Goal: Transaction & Acquisition: Purchase product/service

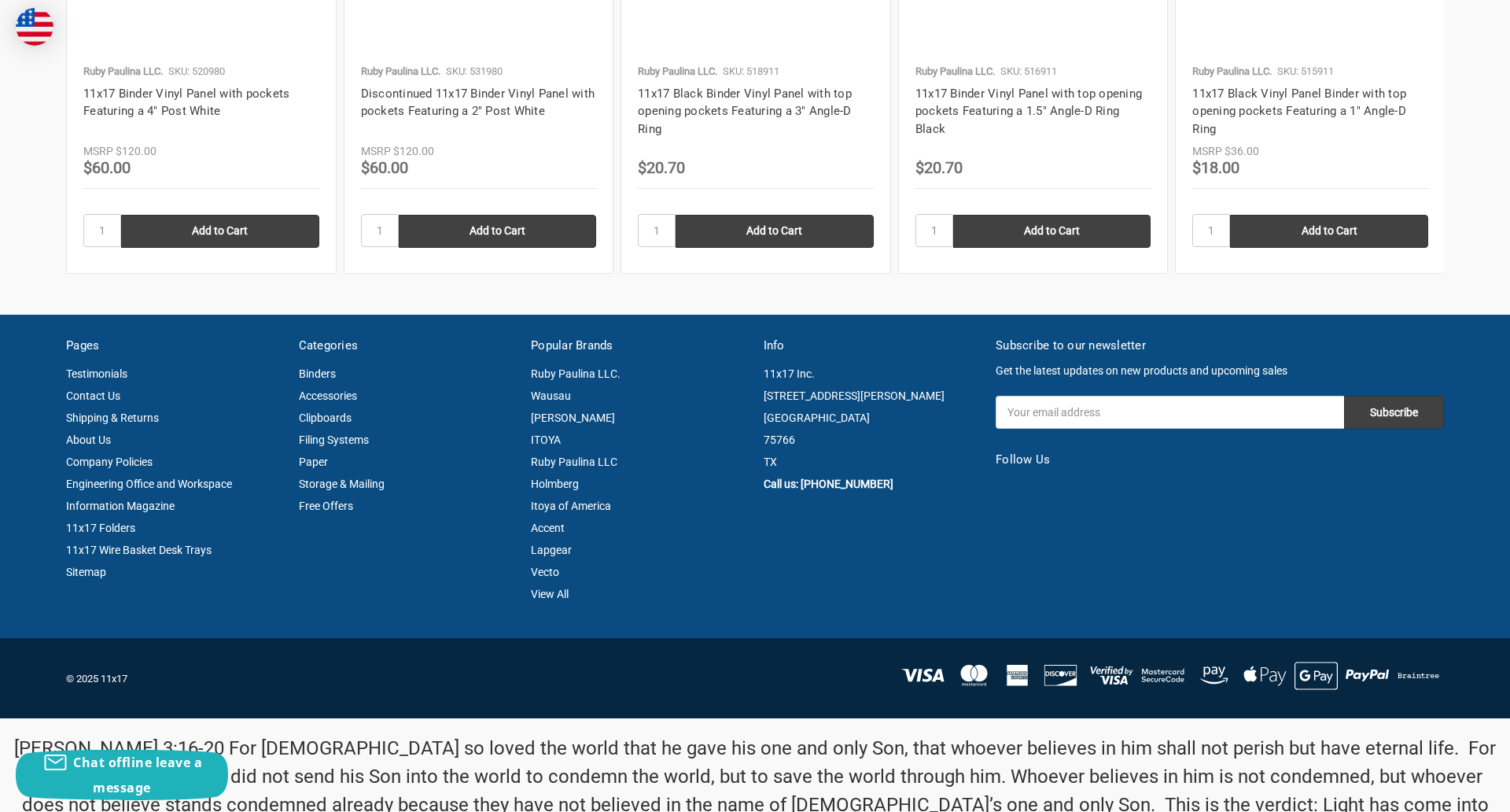
scroll to position [2128, 0]
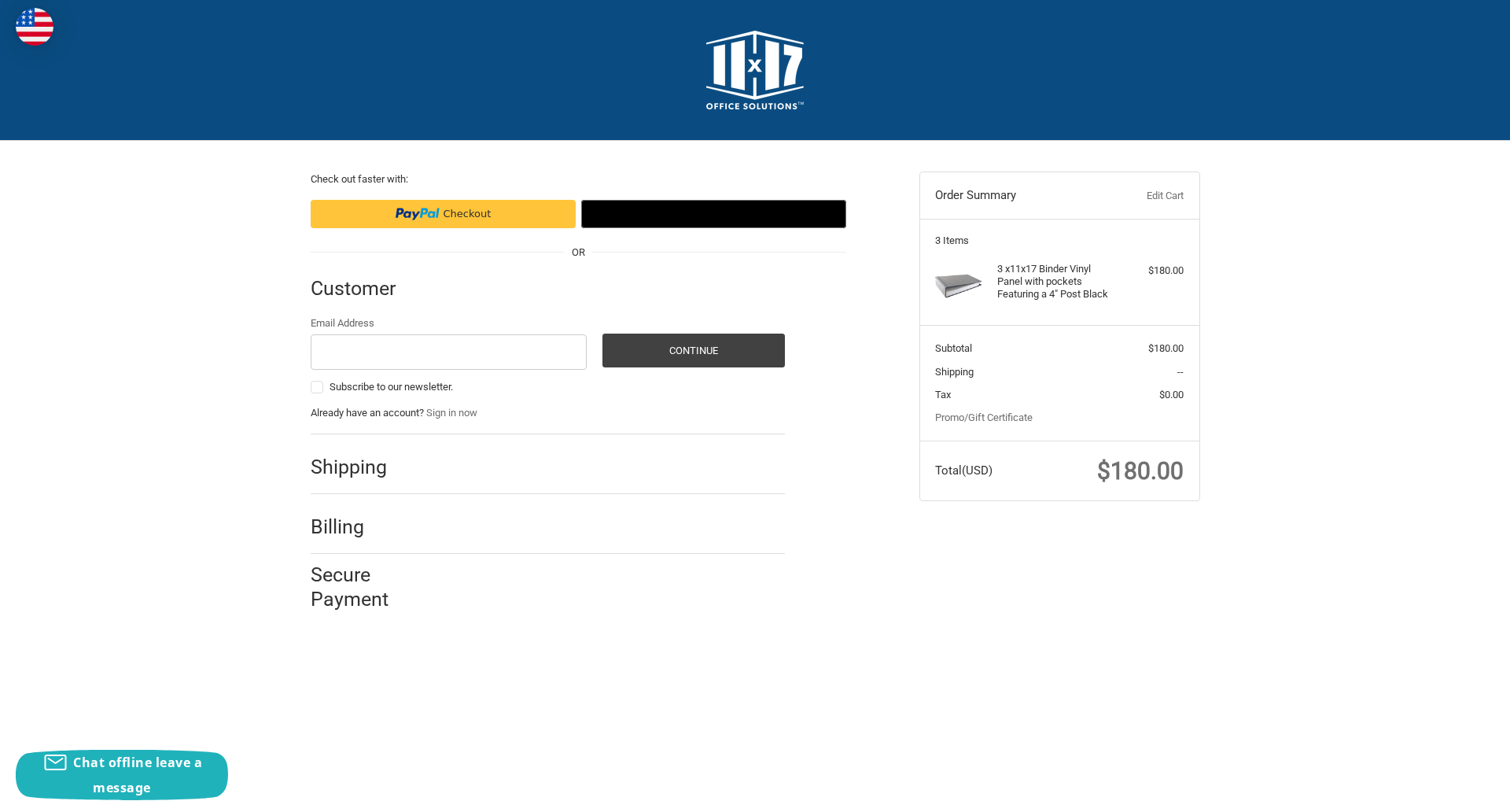
click at [448, 352] on input "Email Address" at bounding box center [449, 352] width 277 height 35
type input "[EMAIL_ADDRESS][DOMAIN_NAME]"
click at [693, 350] on button "Continue" at bounding box center [694, 350] width 183 height 33
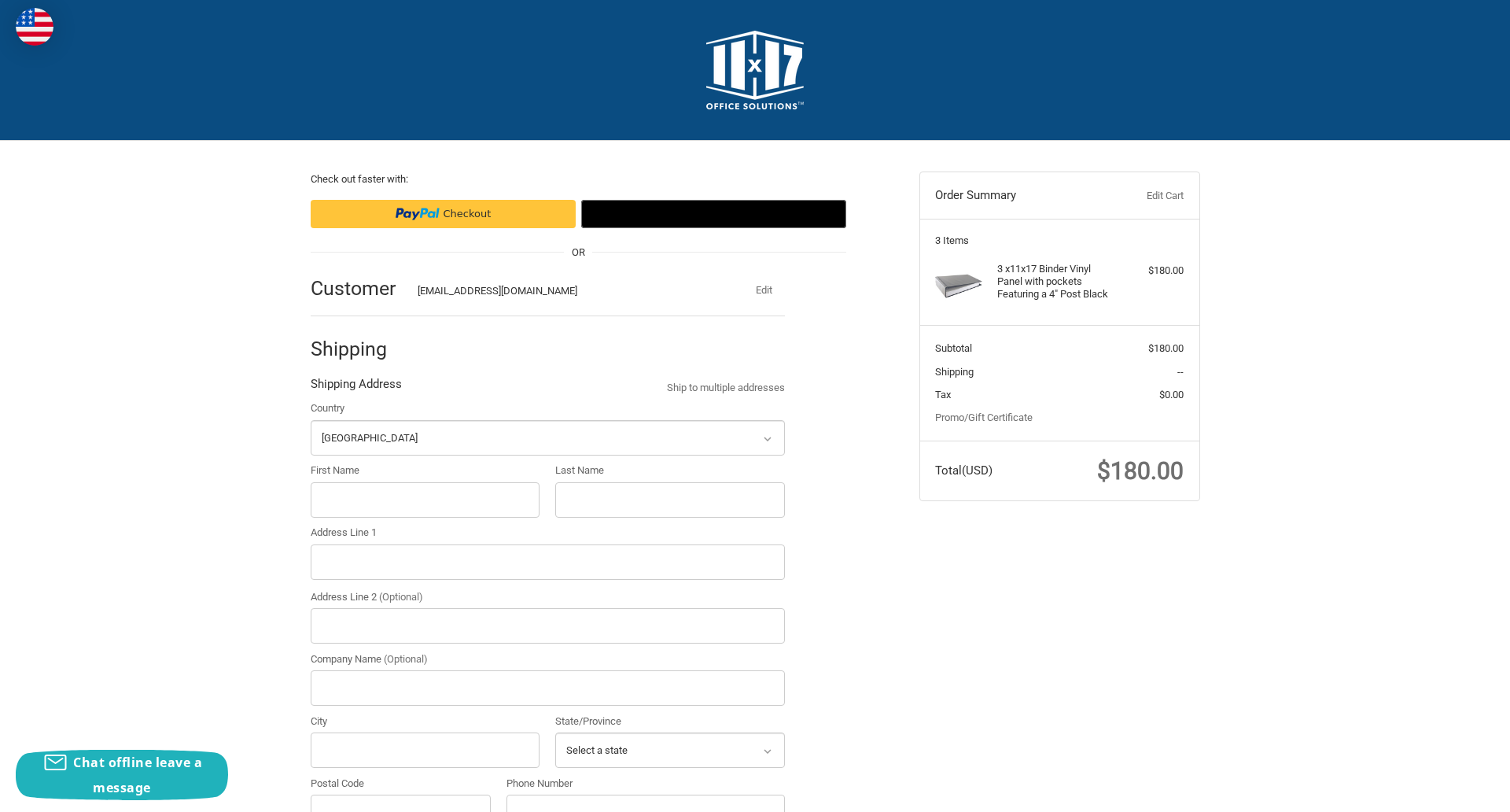
select select "US"
click at [425, 499] on input "First Name" at bounding box center [426, 500] width 230 height 35
type input "reflectiz"
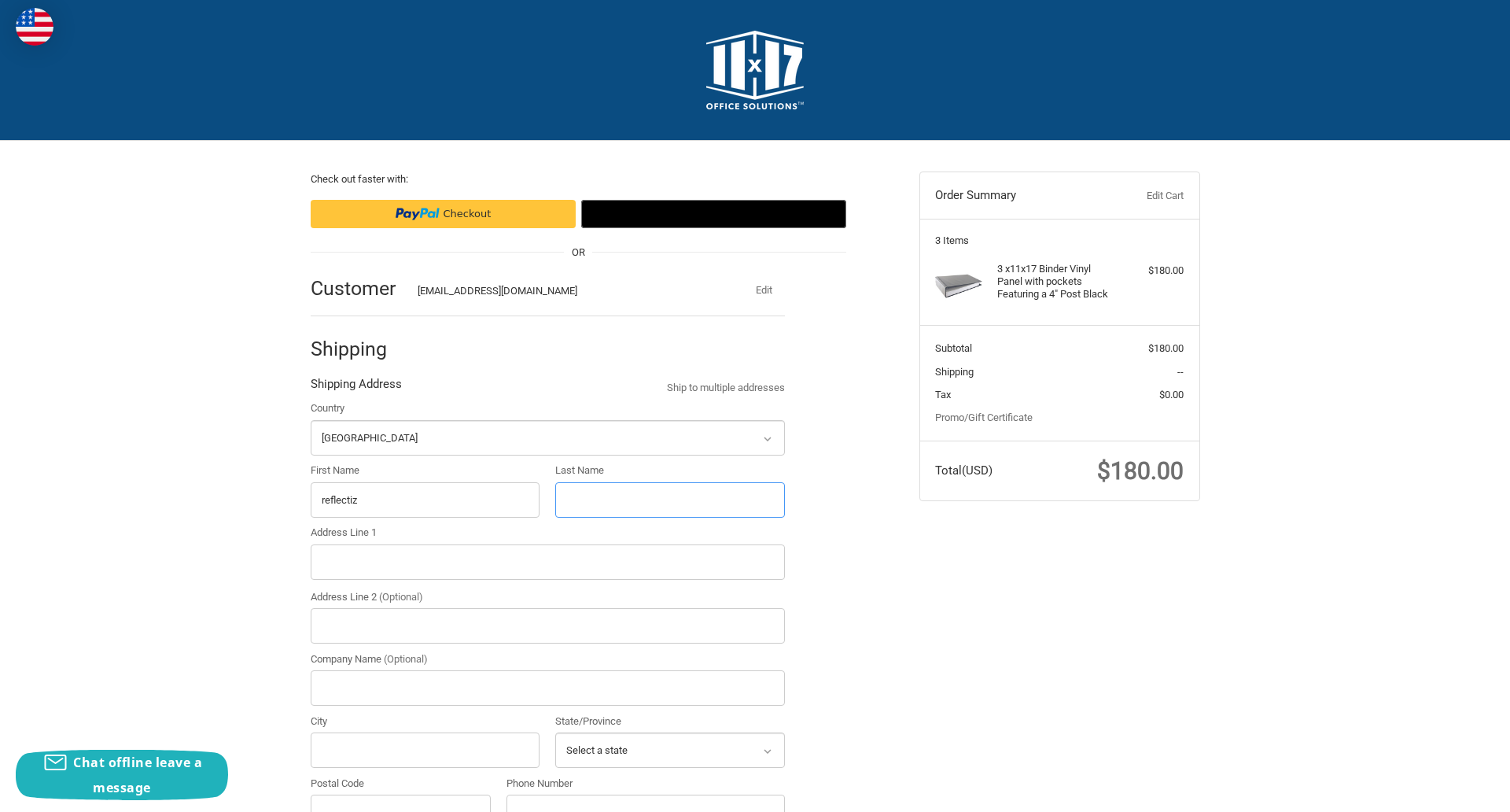
click at [669, 499] on input "Last Name" at bounding box center [670, 500] width 230 height 35
type input "bigcommerce"
click at [400, 794] on input "Postal Code" at bounding box center [401, 812] width 181 height 35
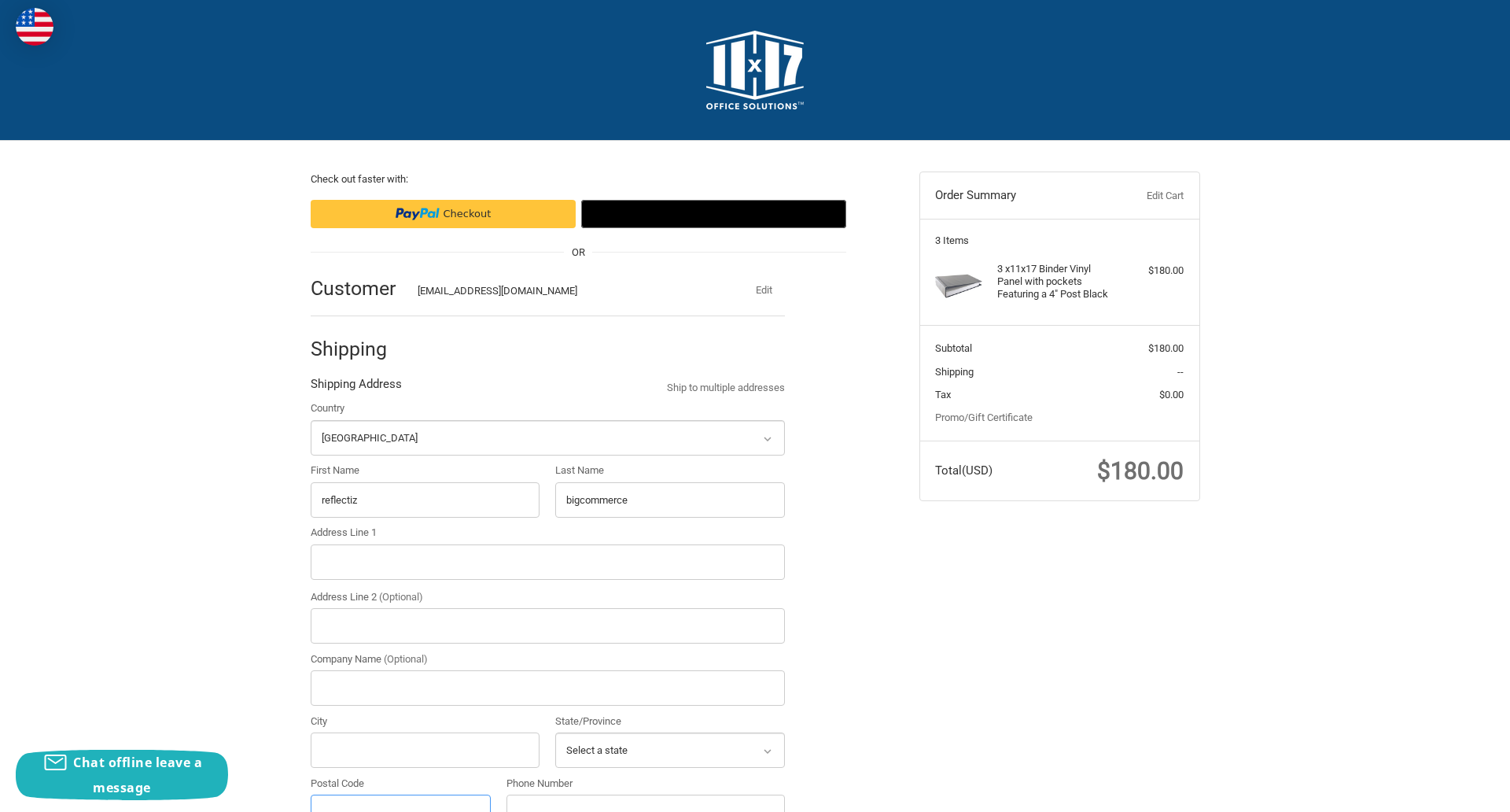
click at [400, 794] on input "Postal Code" at bounding box center [401, 812] width 181 height 35
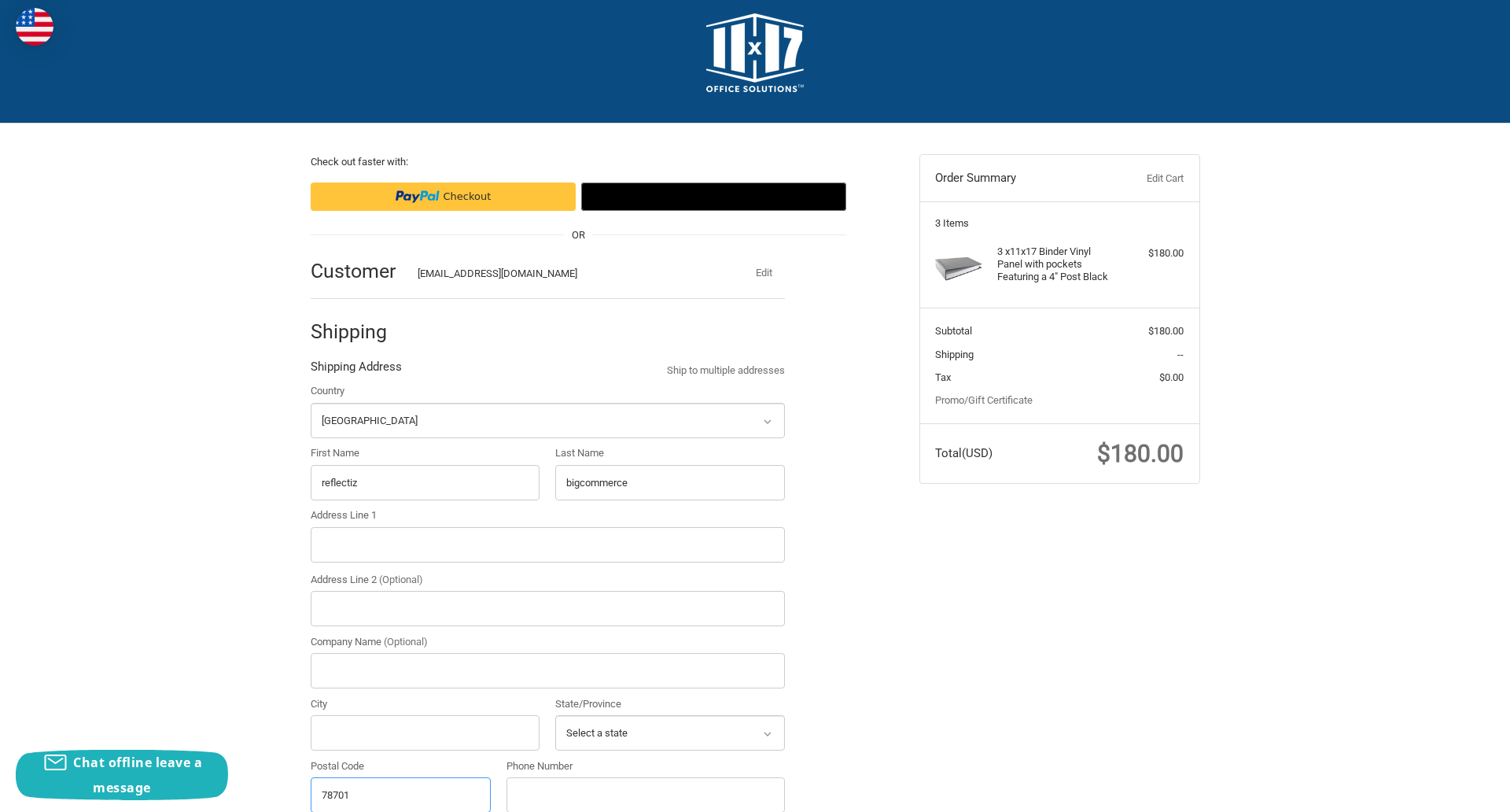
click at [400, 793] on input "78701" at bounding box center [401, 795] width 181 height 35
type input "78701"
click at [548, 545] on input "Address Line 1" at bounding box center [548, 545] width 475 height 35
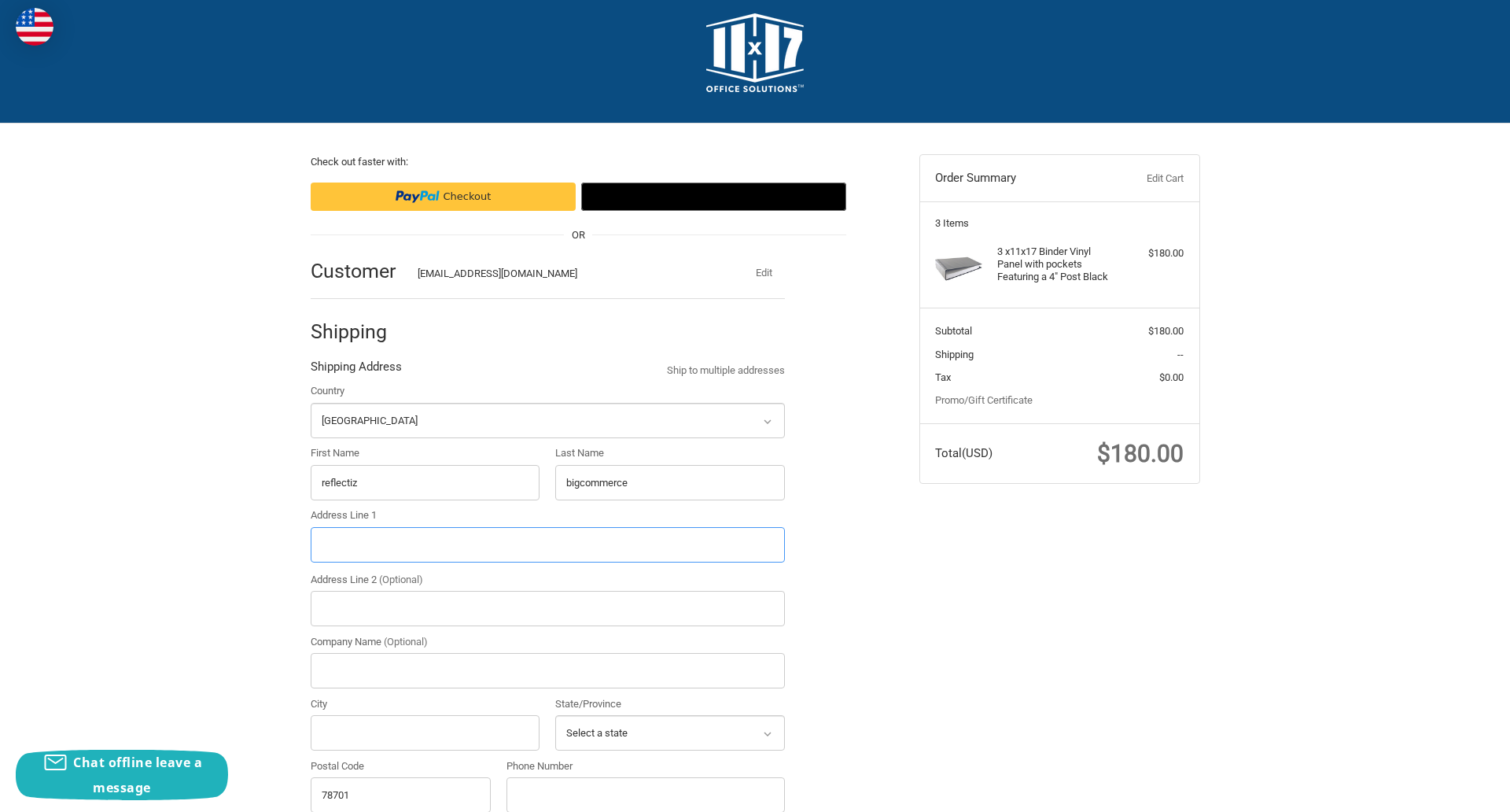
click at [548, 545] on input "Address Line 1" at bounding box center [548, 545] width 475 height 35
type input "[STREET_ADDRESS]"
click at [356, 371] on legend "Shipping Address" at bounding box center [356, 371] width 91 height 26
click at [400, 793] on input "78701" at bounding box center [401, 795] width 181 height 35
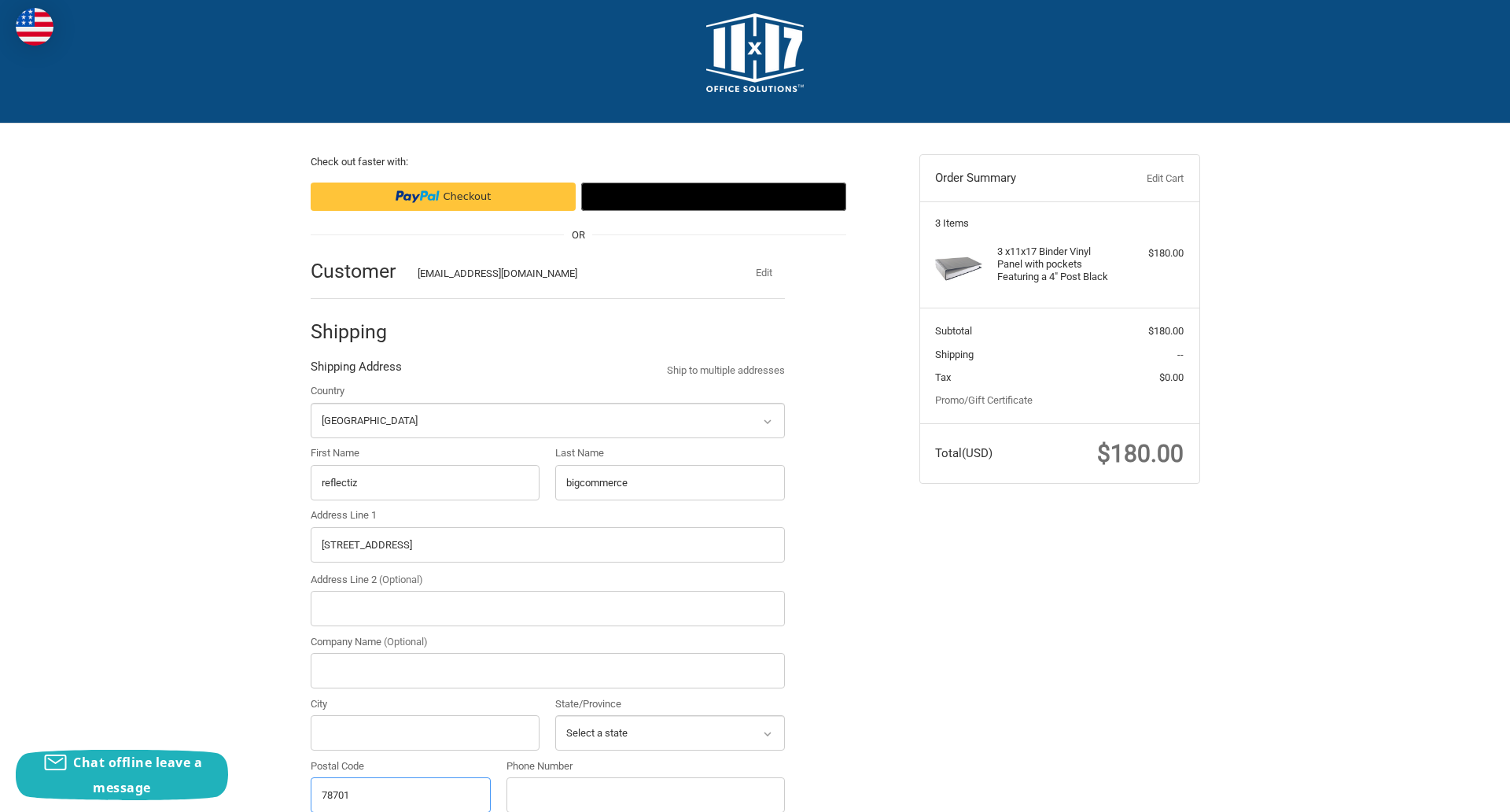
click at [400, 793] on input "78701" at bounding box center [401, 795] width 181 height 35
type input "78701"
select select "TX"
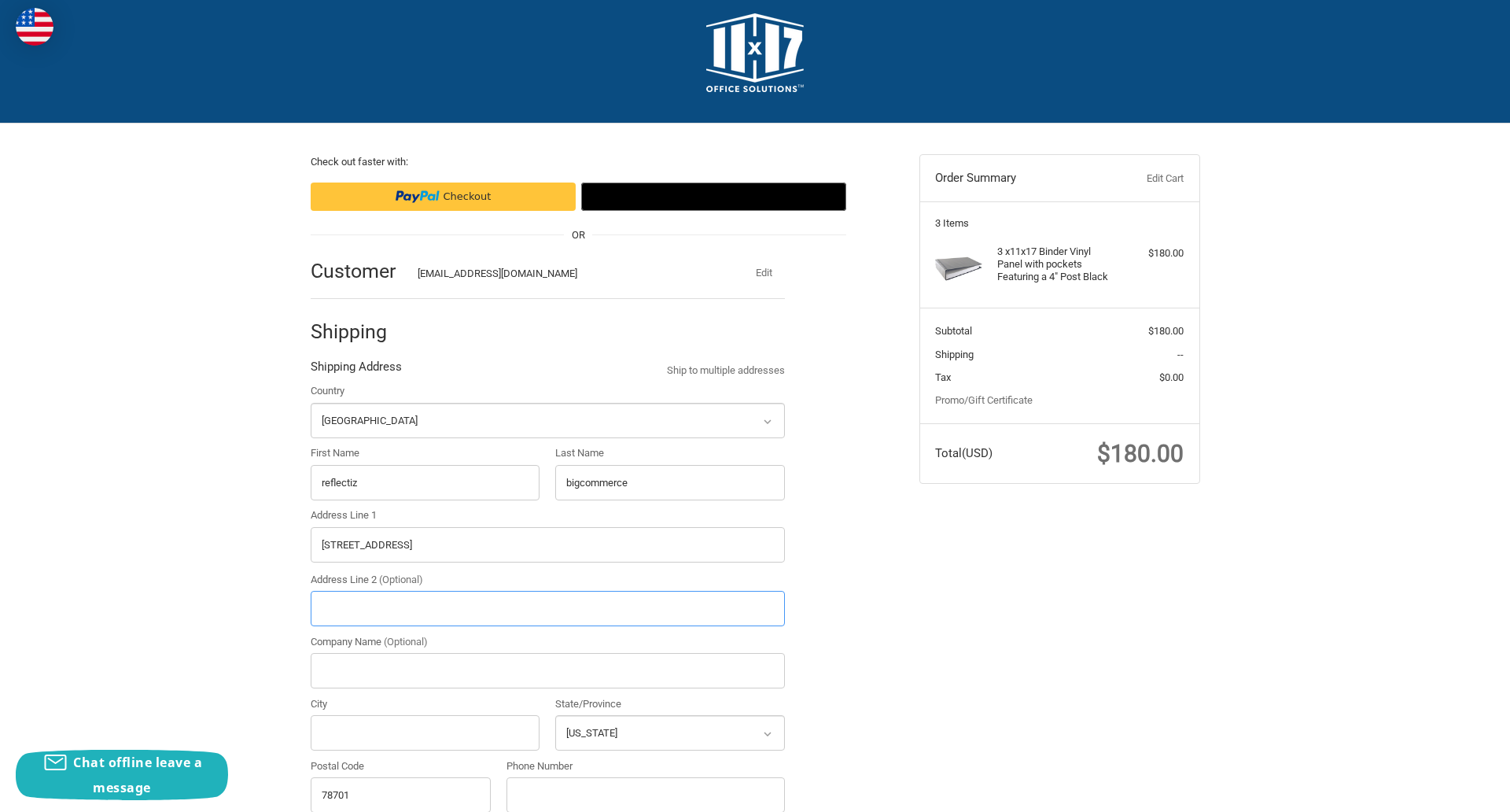
click at [548, 609] on input "Address Line 2 (Optional)" at bounding box center [548, 609] width 475 height 35
type input "2"
click at [425, 732] on input "City" at bounding box center [426, 732] width 230 height 35
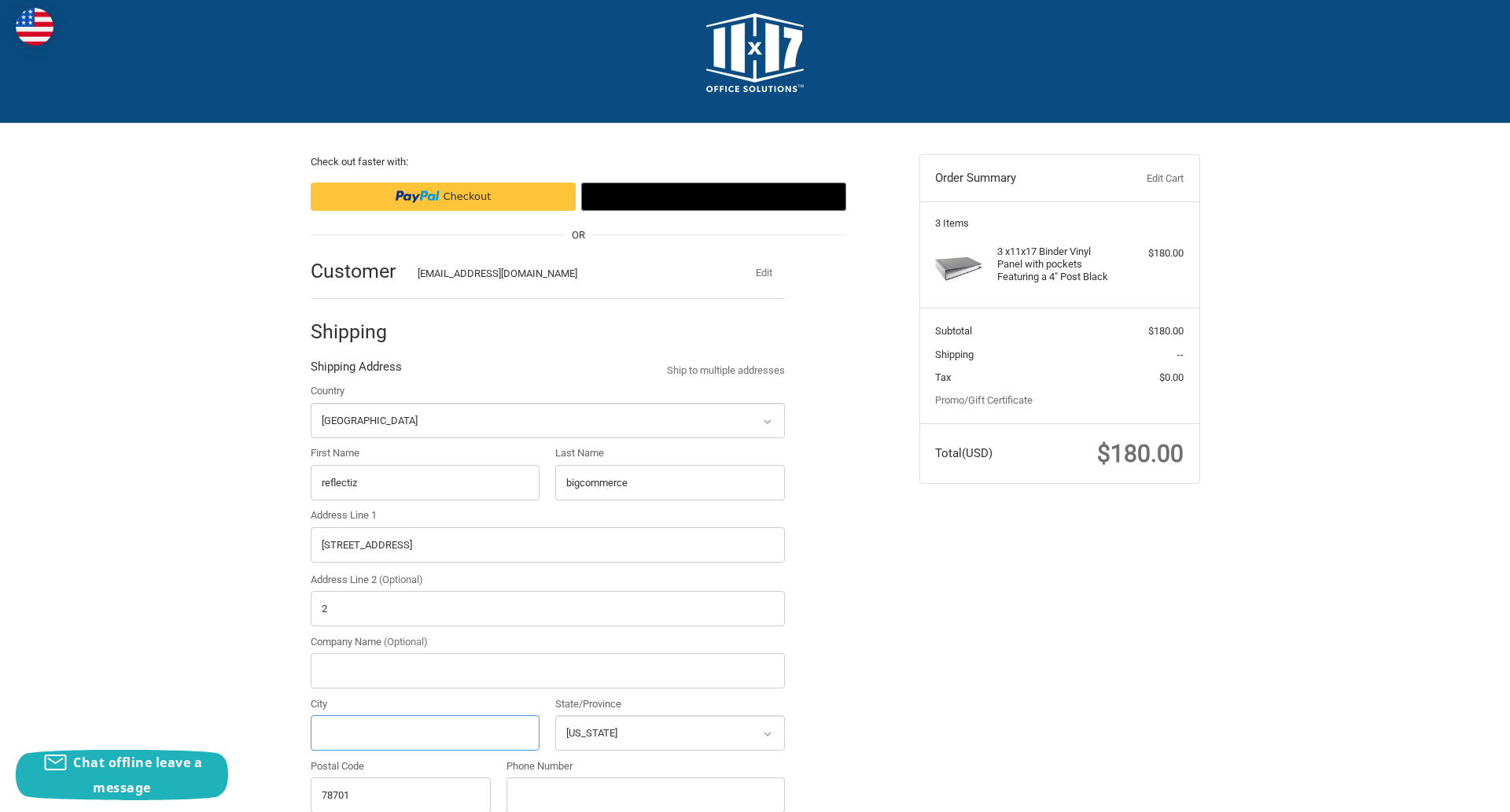
click at [425, 732] on input "City" at bounding box center [426, 732] width 230 height 35
click at [425, 732] on input "Austin" at bounding box center [426, 732] width 230 height 35
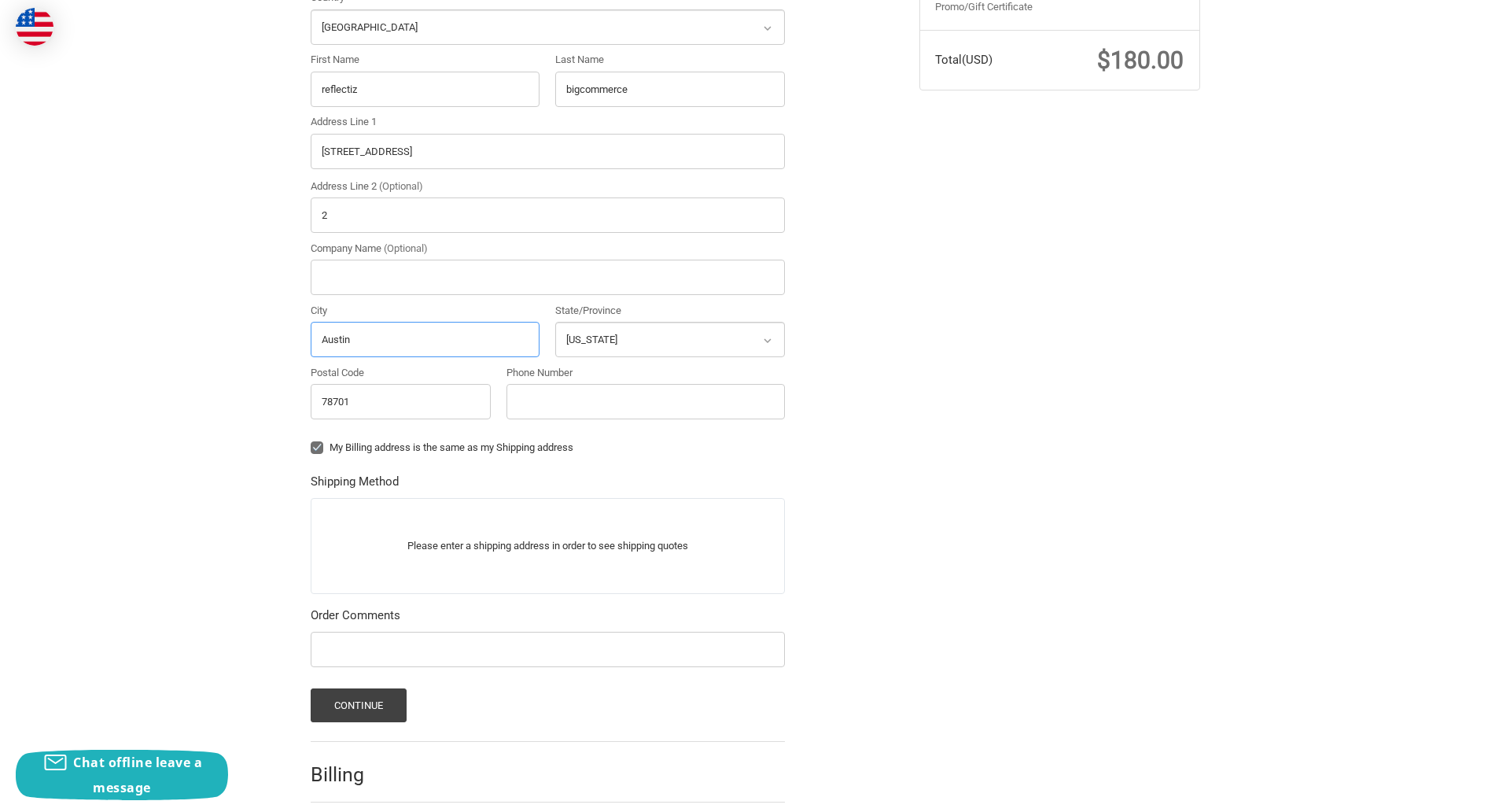
scroll to position [491, 0]
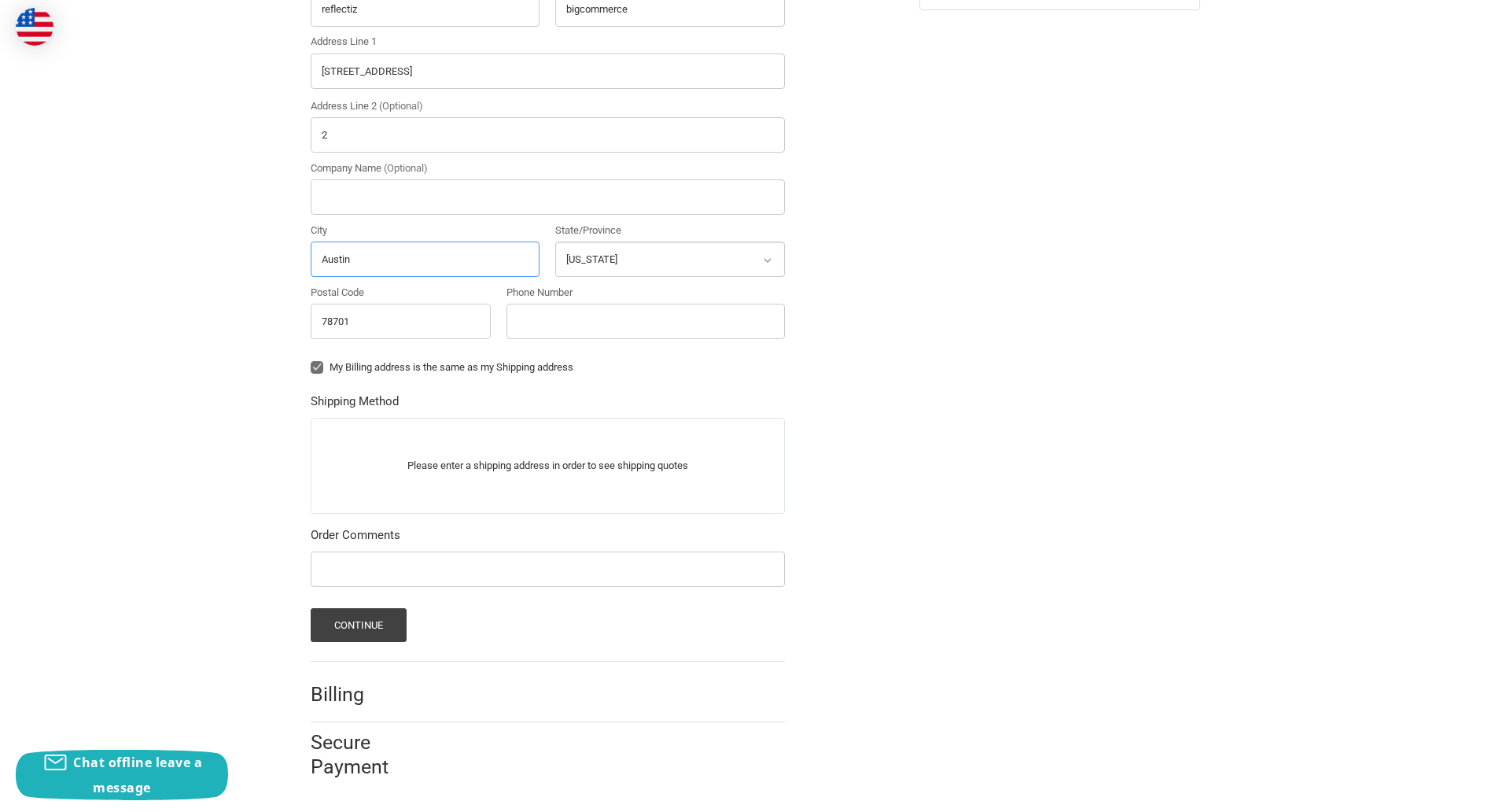
type input "Austin"
click at [645, 320] on input "Phone Number" at bounding box center [645, 321] width 278 height 35
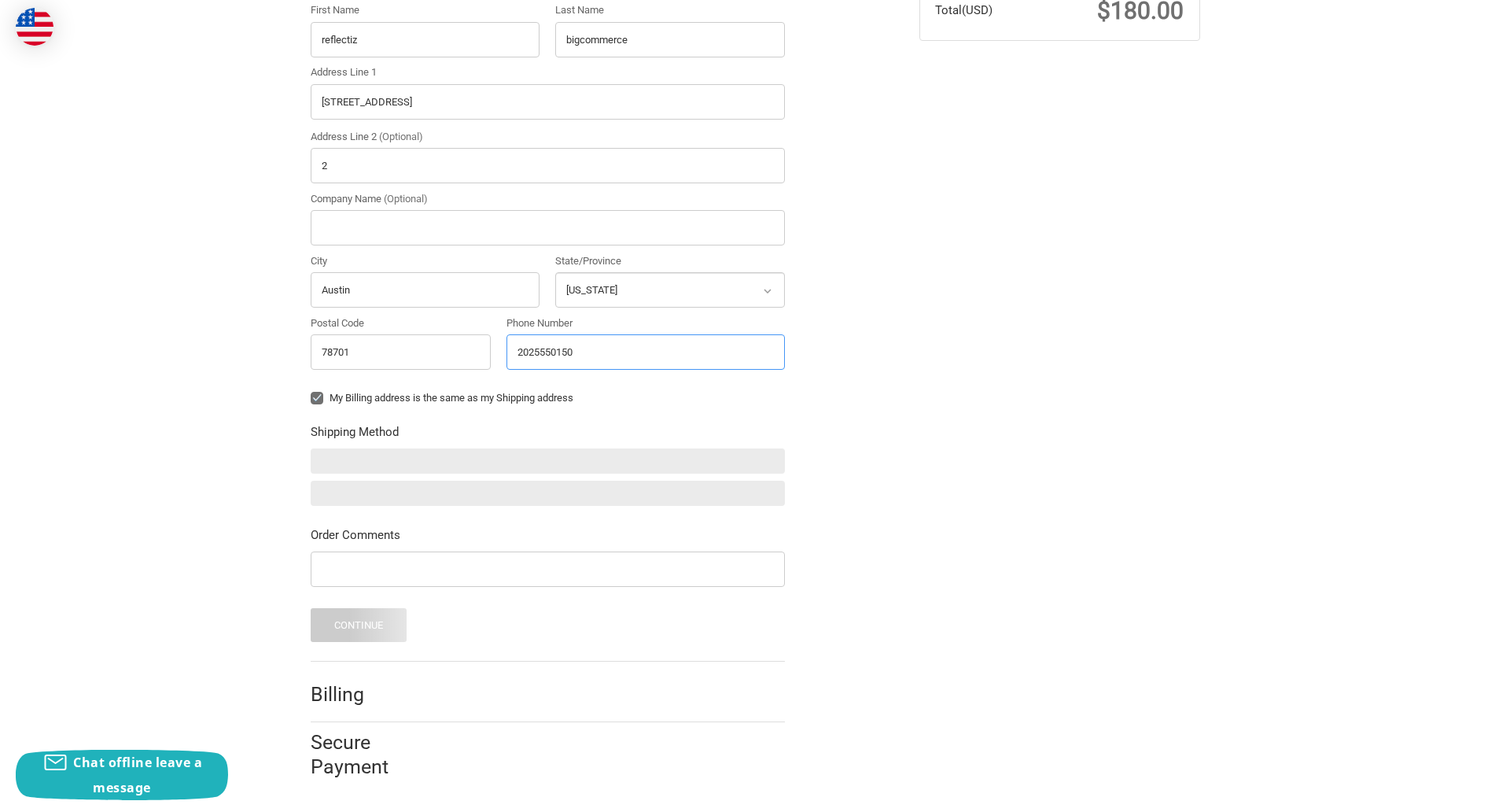
scroll to position [460, 0]
type input "2025550150"
click at [548, 227] on input "Company Name (Optional)" at bounding box center [548, 228] width 475 height 35
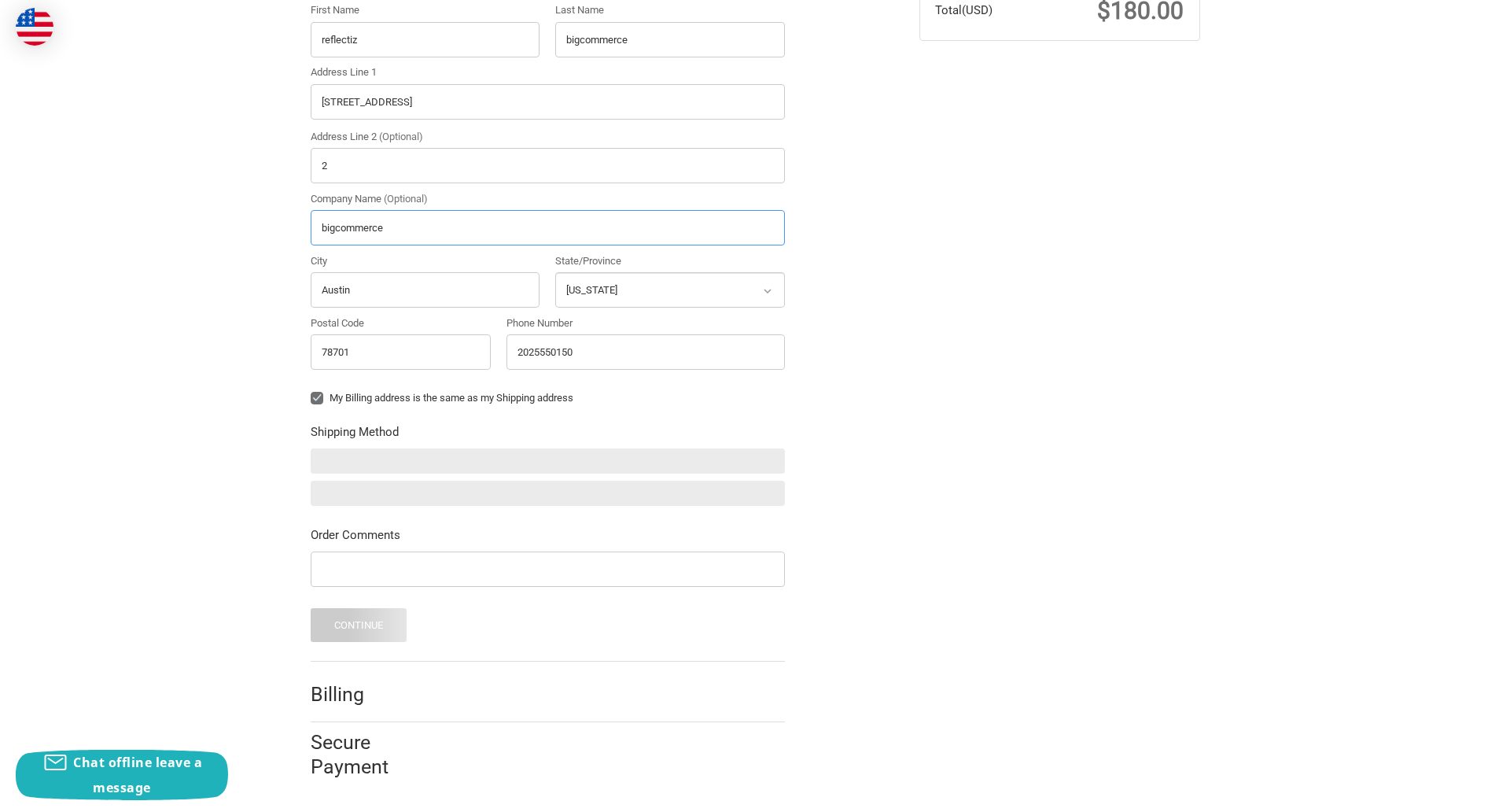
type input "bigcommerce"
click at [311, 410] on form "Country Select a country [GEOGRAPHIC_DATA] [GEOGRAPHIC_DATA] [GEOGRAPHIC_DATA] …" at bounding box center [548, 291] width 475 height 702
click at [311, 589] on form "Country Select a country [GEOGRAPHIC_DATA] [GEOGRAPHIC_DATA] [GEOGRAPHIC_DATA] …" at bounding box center [548, 291] width 475 height 702
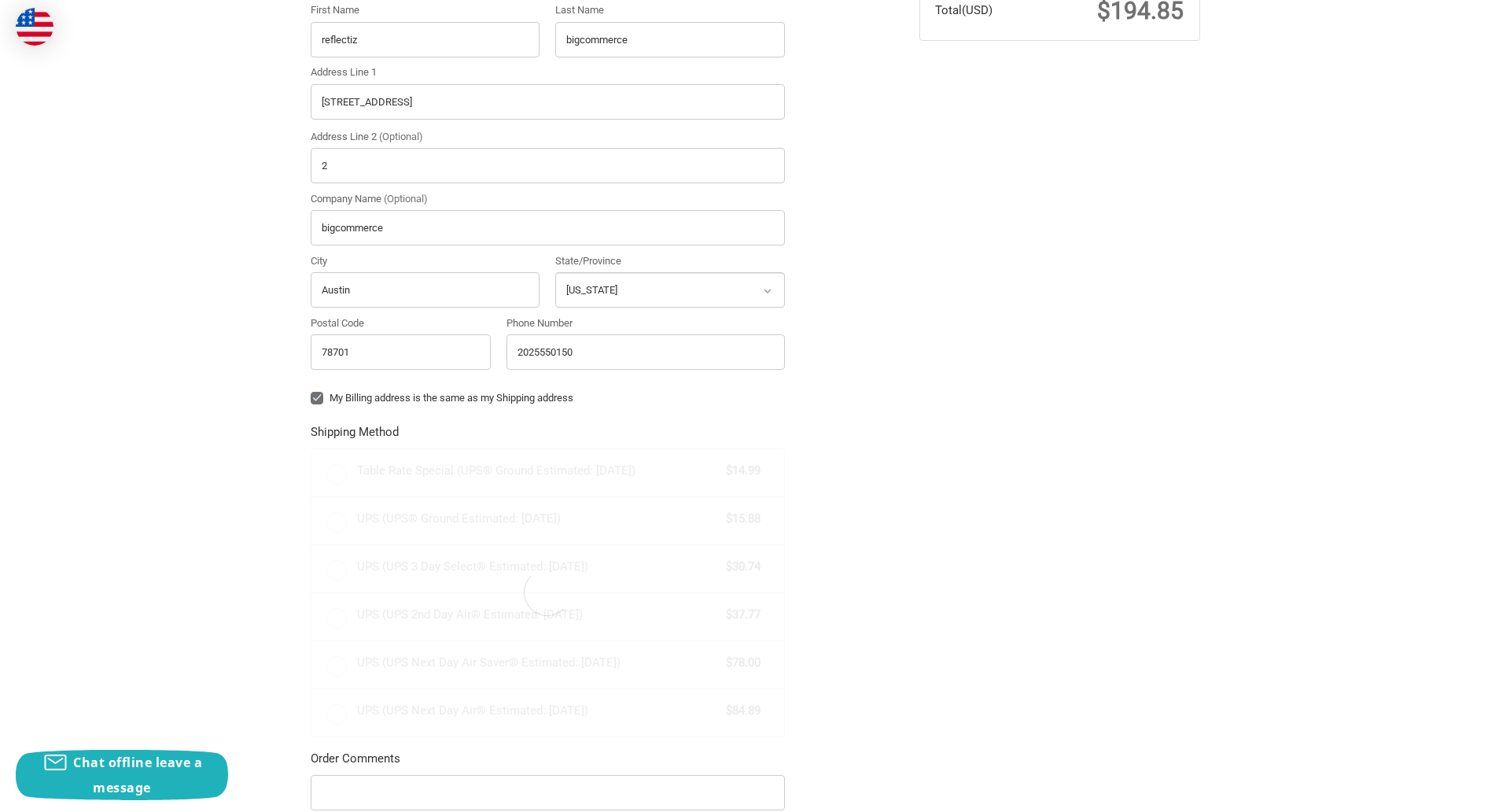
radio input "true"
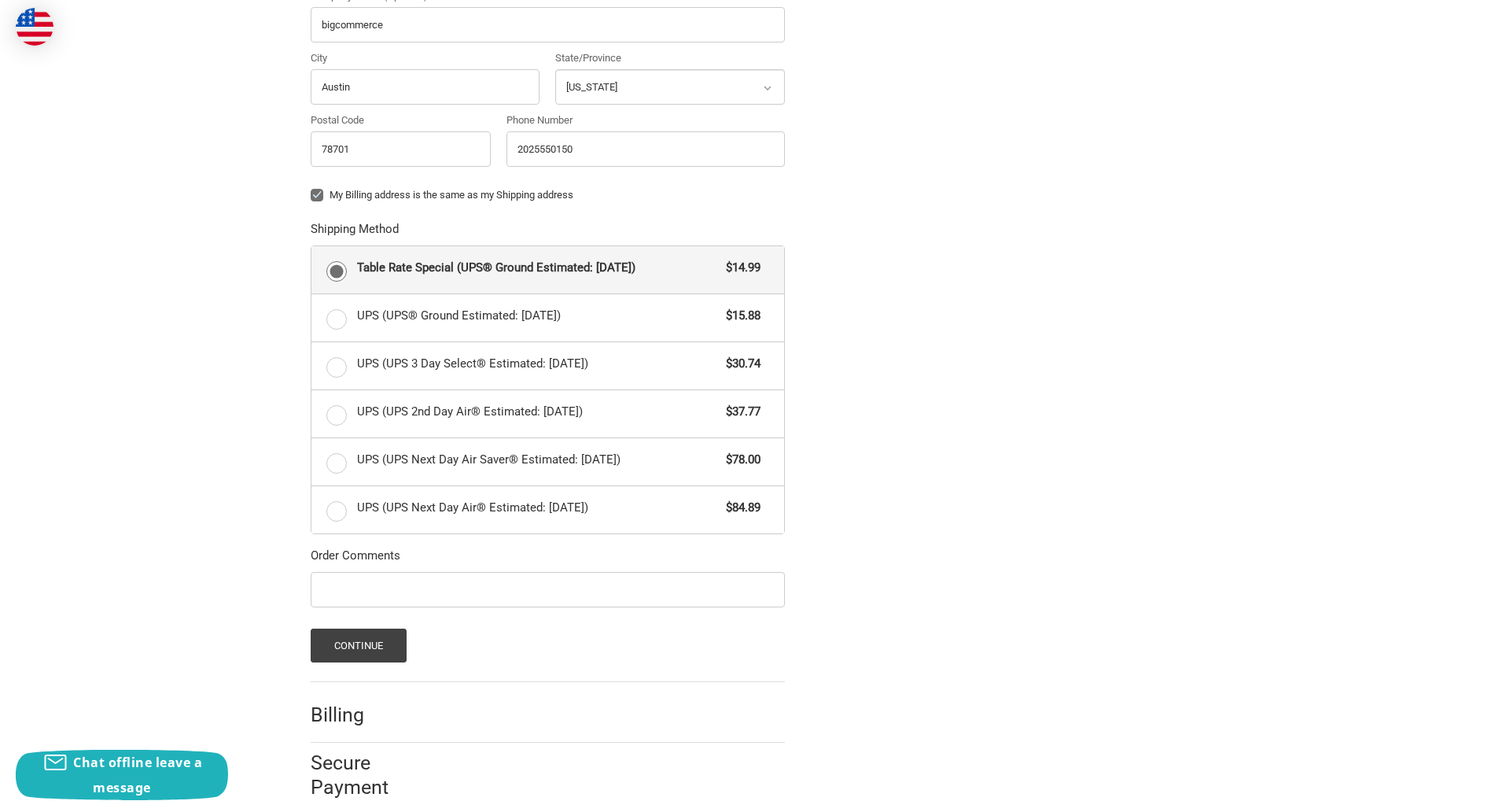
scroll to position [683, 0]
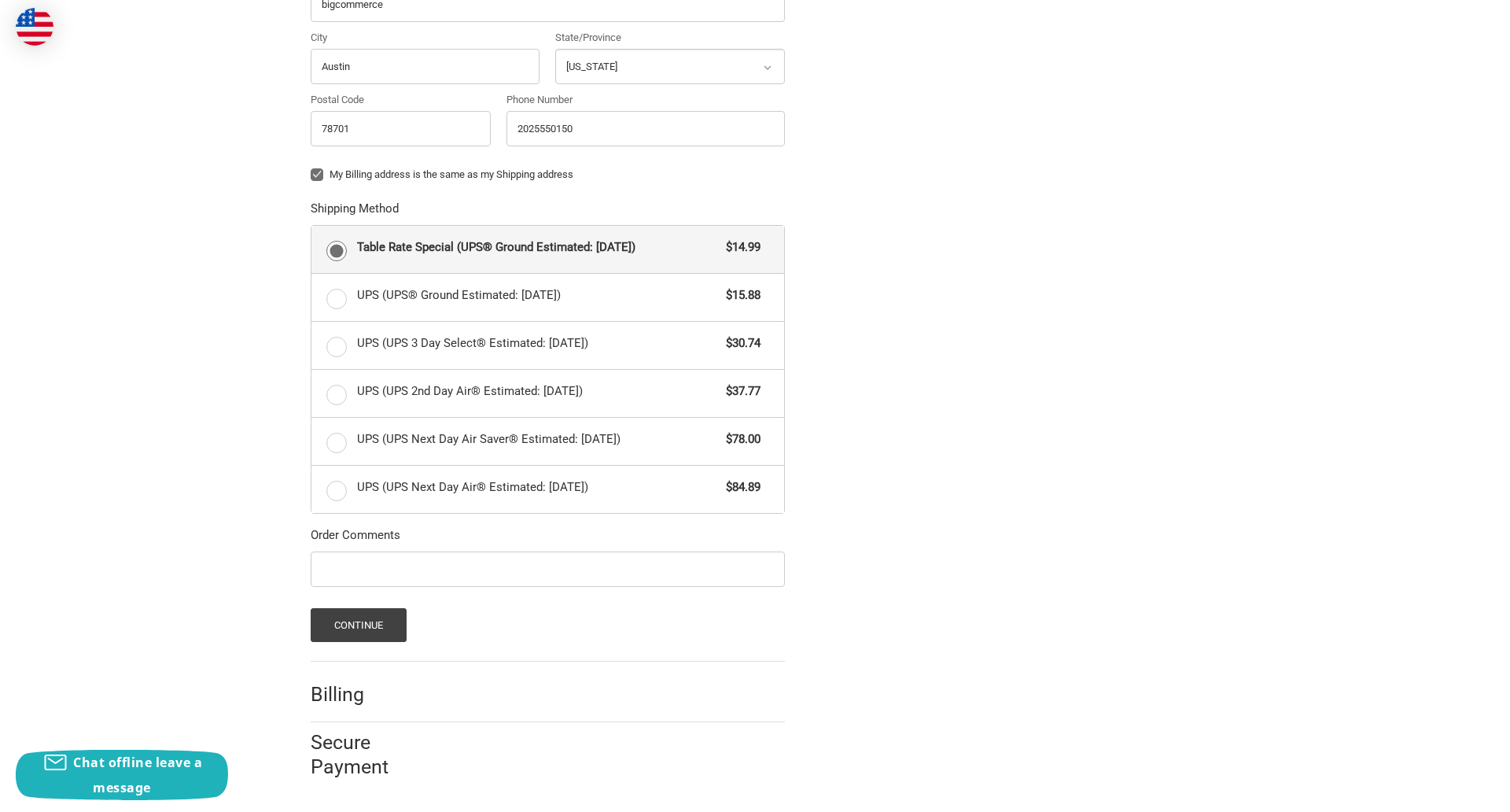
click at [548, 249] on span "Table Rate Special (UPS® Ground Estimated: [DATE])" at bounding box center [538, 247] width 362 height 18
click at [313, 226] on input "Table Rate Special (UPS® Ground Estimated: [DATE]) $14.99" at bounding box center [312, 226] width 1 height 1
click at [358, 624] on button "Continue" at bounding box center [359, 625] width 96 height 33
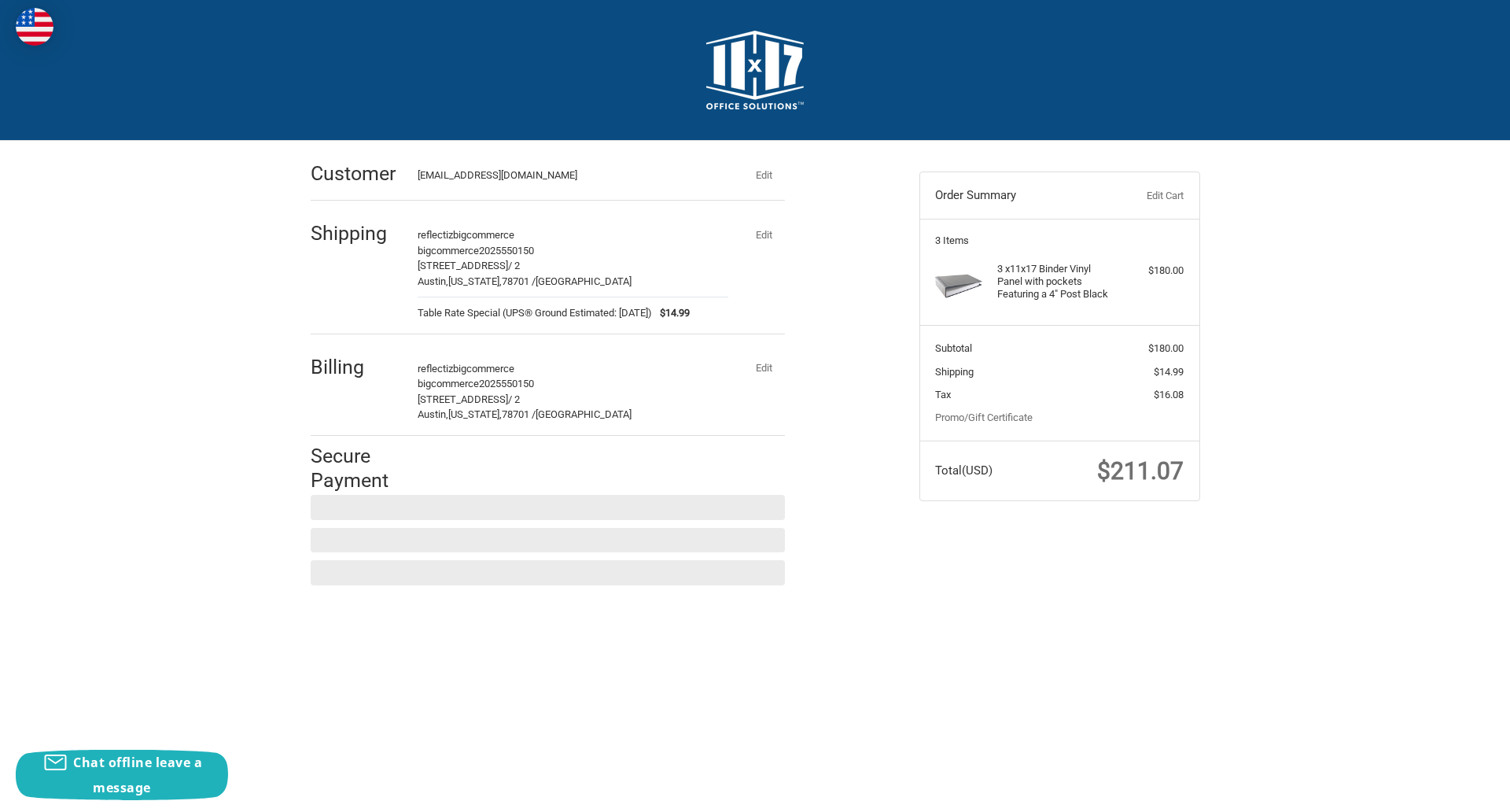
scroll to position [0, 0]
